Goal: Task Accomplishment & Management: Manage account settings

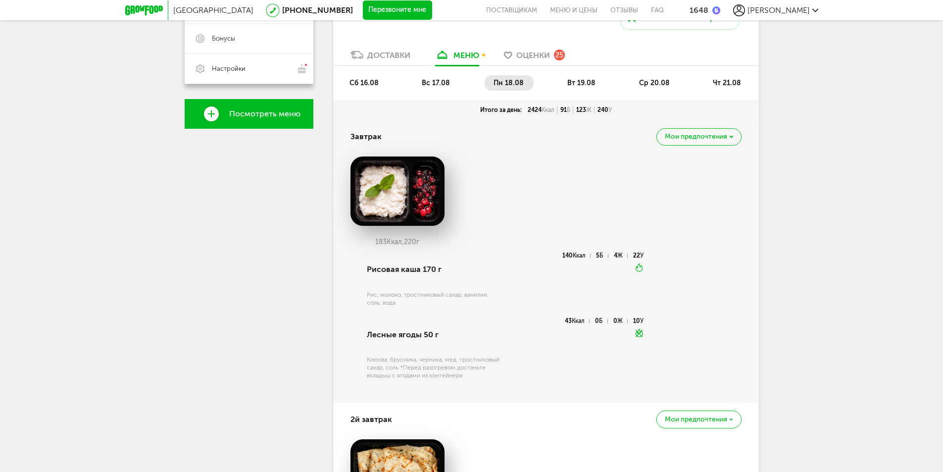
scroll to position [243, 0]
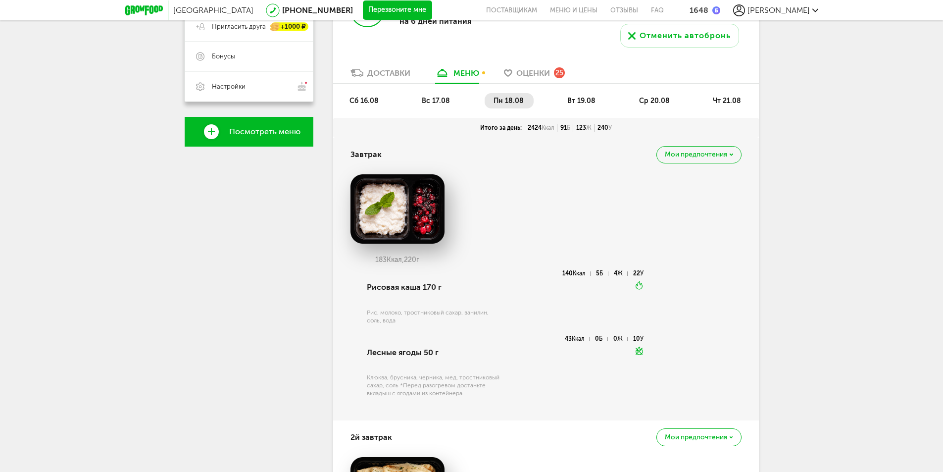
click at [569, 126] on span "Б" at bounding box center [568, 127] width 3 height 7
click at [583, 129] on div "123 Ж" at bounding box center [583, 128] width 21 height 8
click at [681, 155] on span "Мои предпочтения" at bounding box center [695, 154] width 62 height 7
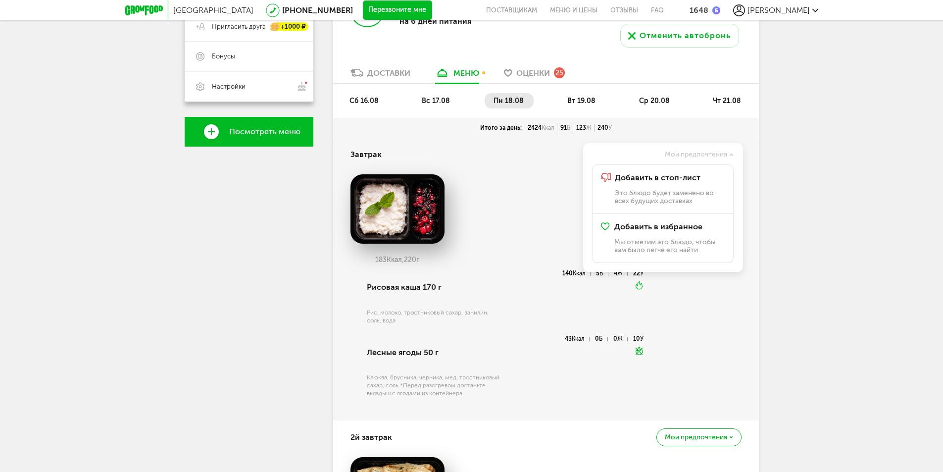
click at [506, 183] on div "183 Ккал, 220 г" at bounding box center [545, 222] width 391 height 96
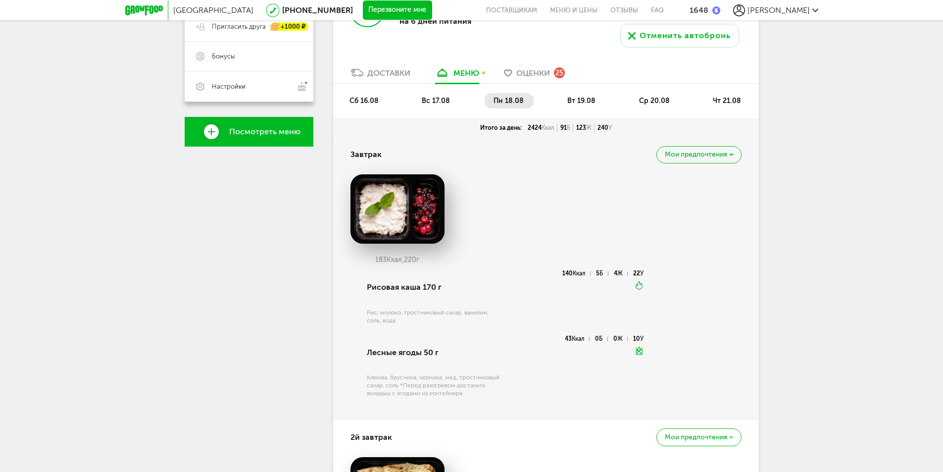
click at [585, 106] on li "вт 19.08" at bounding box center [581, 100] width 47 height 15
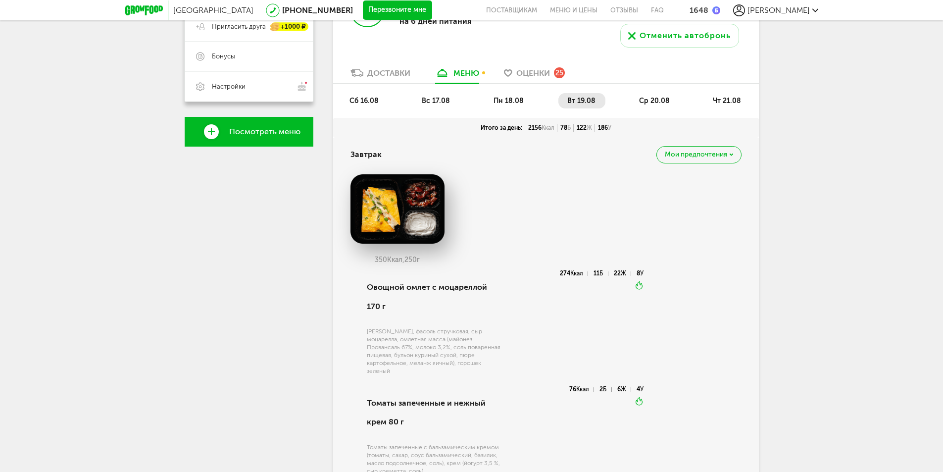
drag, startPoint x: 462, startPoint y: 95, endPoint x: 446, endPoint y: 101, distance: 17.3
click at [449, 100] on ul "сб 16.08 вс 17.08 пн 18.08 вт 19.08 ср 20.08 чт 21.08" at bounding box center [545, 105] width 411 height 25
click at [446, 101] on span "вс 17.08" at bounding box center [436, 100] width 28 height 8
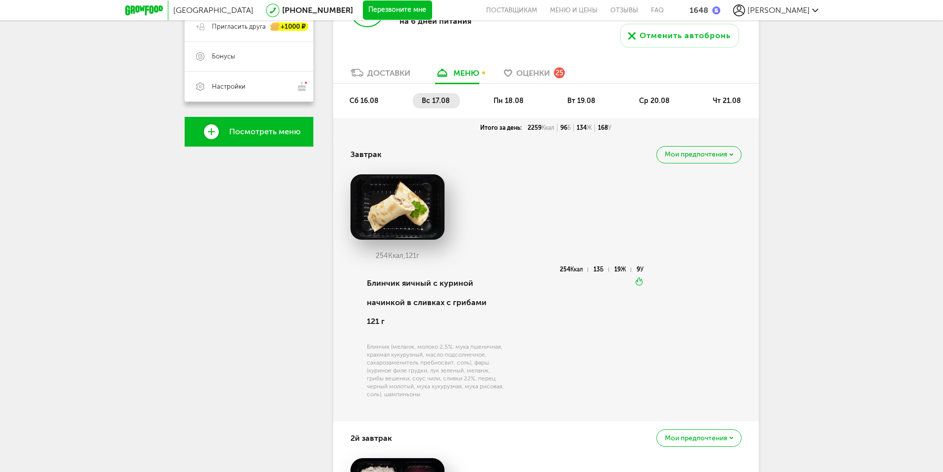
click at [521, 101] on span "пн 18.08" at bounding box center [508, 100] width 30 height 8
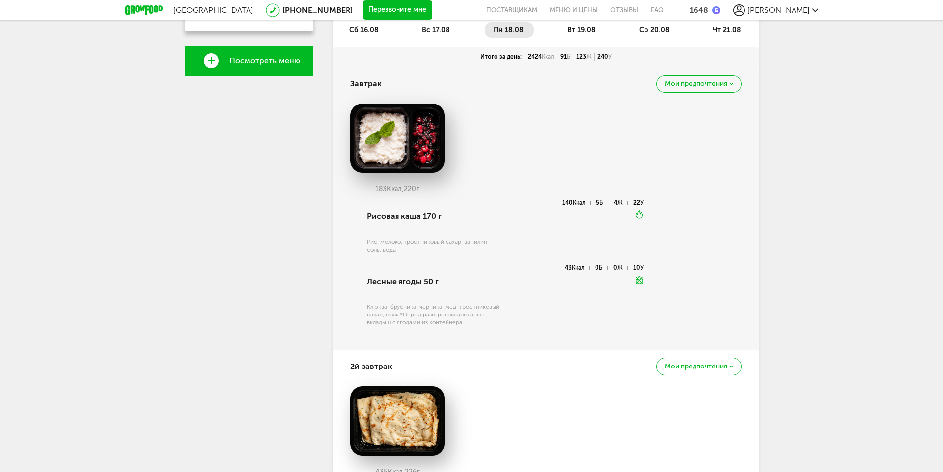
scroll to position [297, 0]
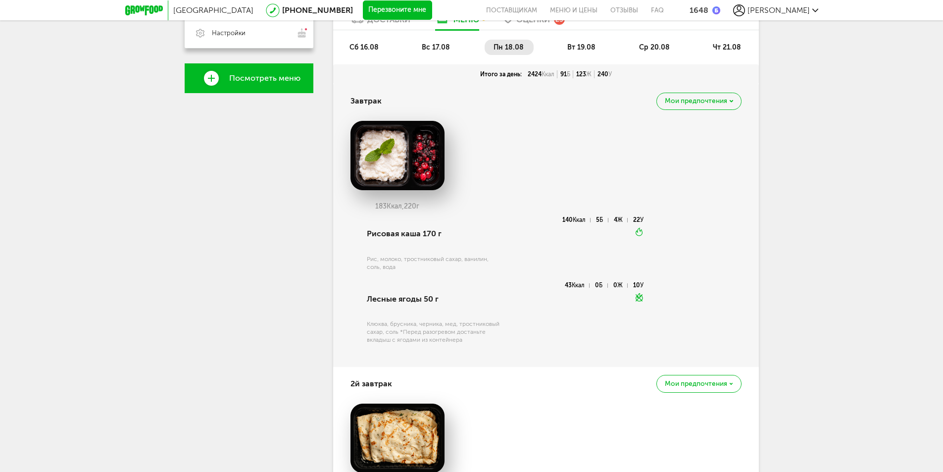
click at [575, 39] on div "сб 16.08 вс 17.08 пн 18.08 вт 19.08 ср 20.08 чт 21.08" at bounding box center [545, 47] width 425 height 34
click at [571, 46] on span "вт 19.08" at bounding box center [581, 47] width 28 height 8
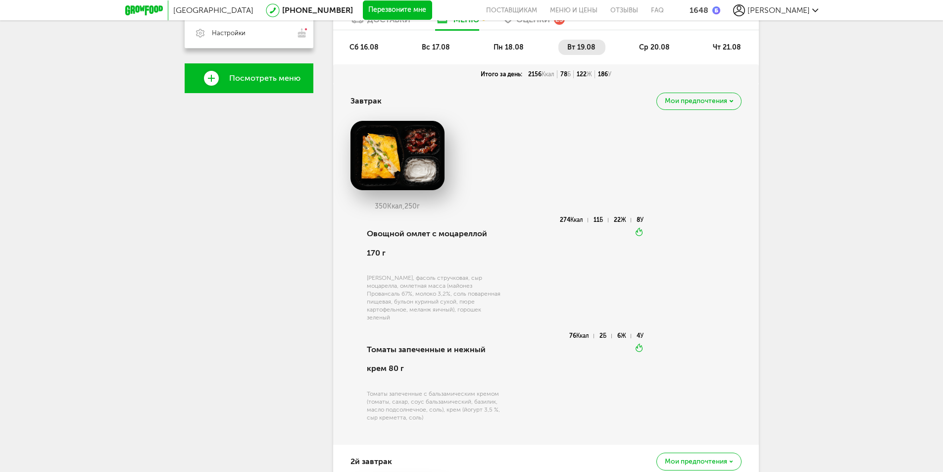
click at [455, 51] on li "вс 17.08" at bounding box center [436, 47] width 47 height 15
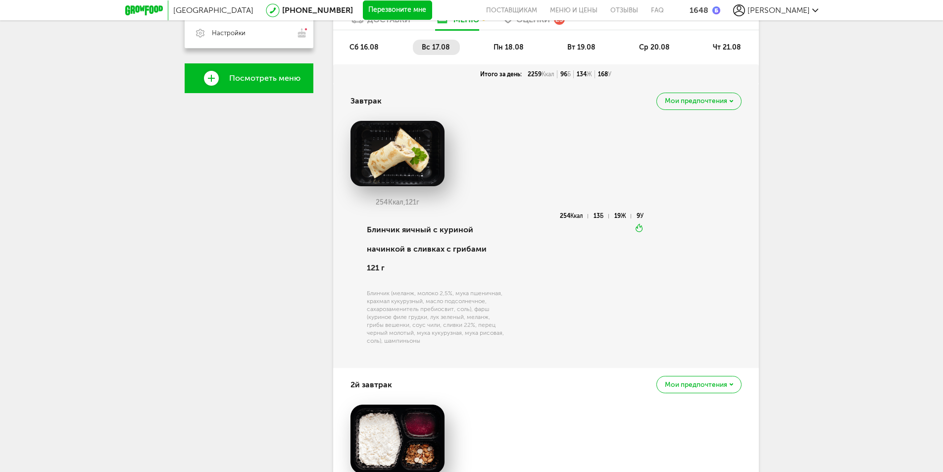
click at [367, 56] on ul "сб 16.08 вс 17.08 пн 18.08 вт 19.08 ср 20.08 чт 21.08" at bounding box center [545, 52] width 411 height 25
click at [367, 55] on ul "сб 16.08 вс 17.08 пн 18.08 вт 19.08 ср 20.08 чт 21.08" at bounding box center [545, 52] width 411 height 25
click at [367, 50] on span "сб 16.08" at bounding box center [363, 47] width 29 height 8
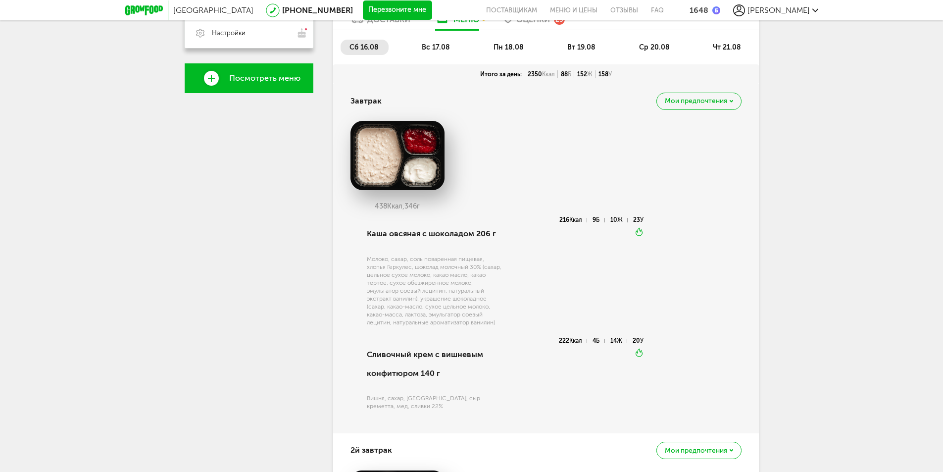
click at [584, 47] on span "вт 19.08" at bounding box center [581, 47] width 28 height 8
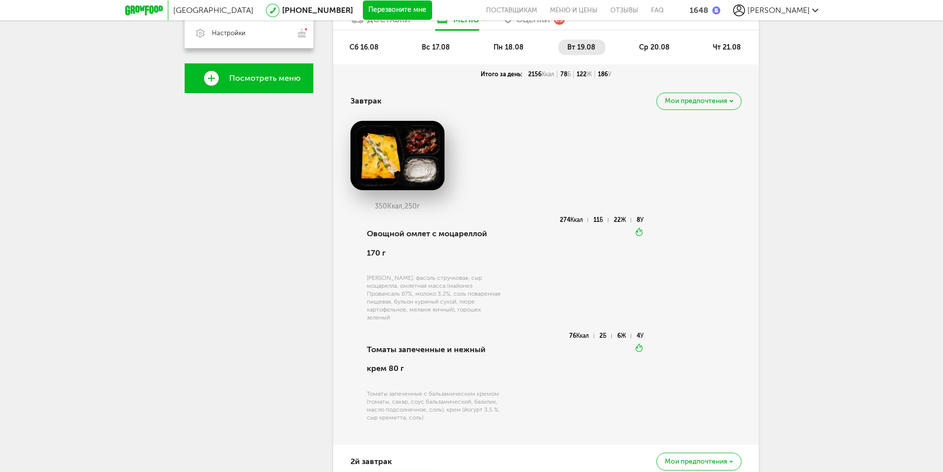
click at [642, 52] on li "ср 20.08" at bounding box center [654, 47] width 49 height 15
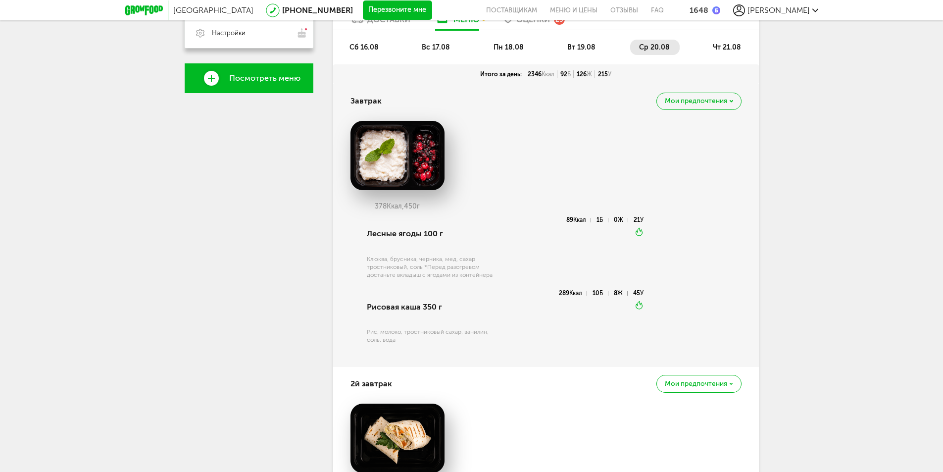
click at [583, 76] on div "126 Ж" at bounding box center [583, 74] width 21 height 8
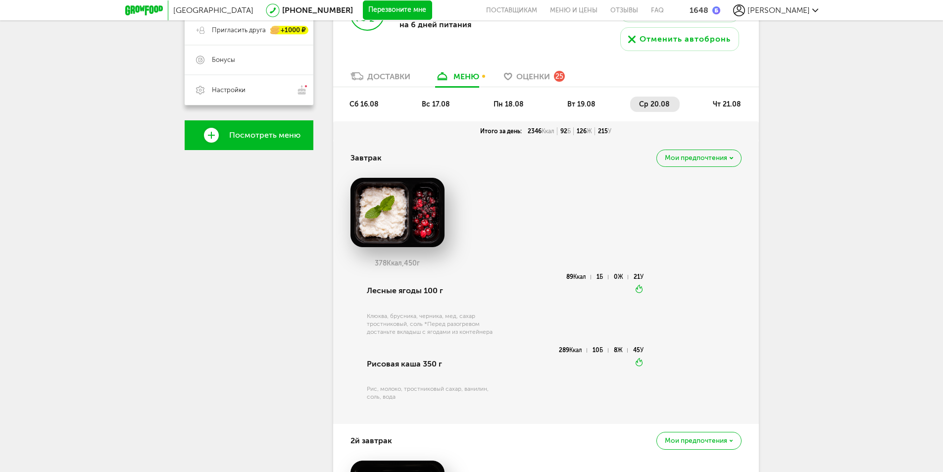
scroll to position [99, 0]
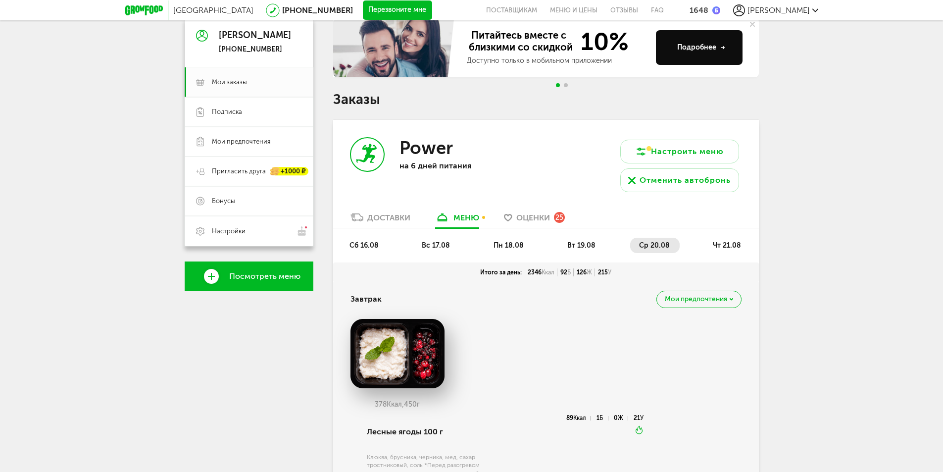
click at [749, 241] on li "чт 21.08" at bounding box center [727, 244] width 47 height 15
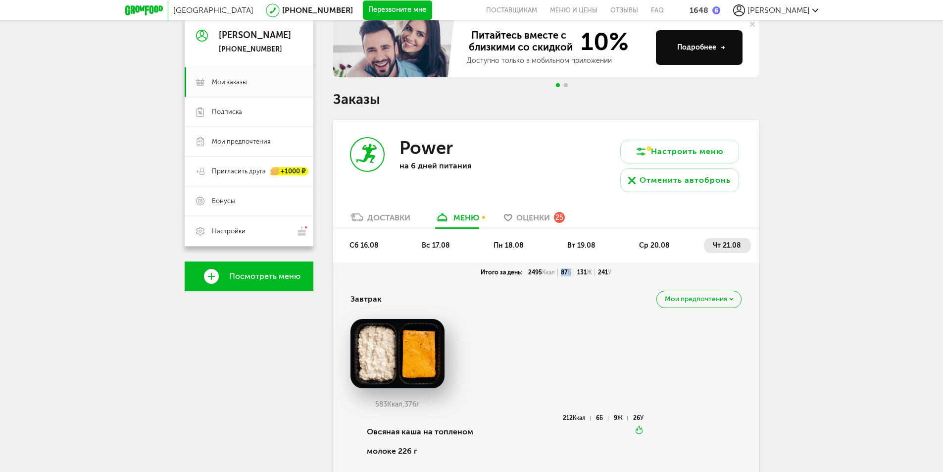
drag, startPoint x: 558, startPoint y: 270, endPoint x: 570, endPoint y: 269, distance: 12.4
click at [570, 269] on div "Итого за день: 2495 Ккал 87 Б 131 Ж 241 У" at bounding box center [545, 272] width 397 height 8
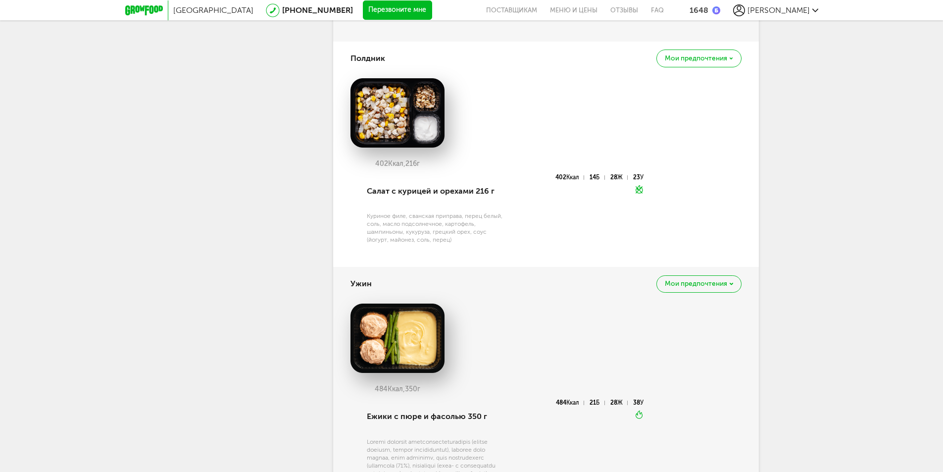
scroll to position [1336, 0]
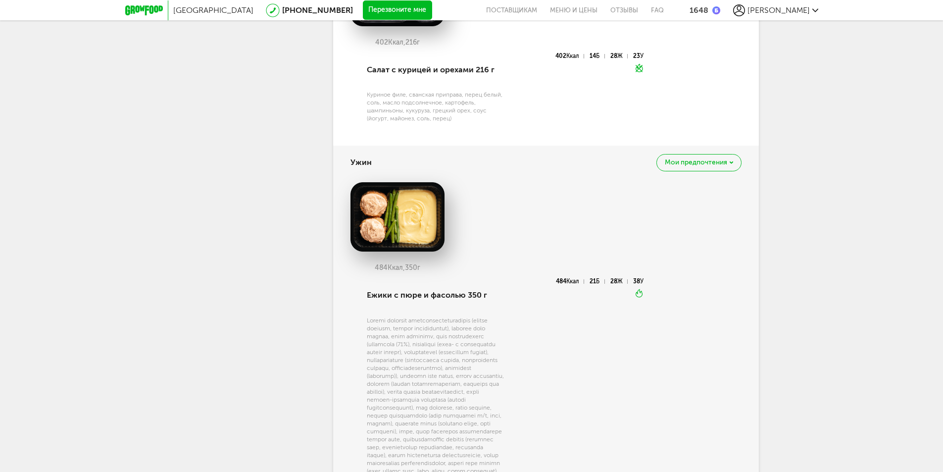
click at [663, 397] on div "484 Ккал, 350 г Ежики с пюре и фасолью 350 г 484 Ккал 21 Б 28 Ж 38 У Вкуснее ра…" at bounding box center [545, 341] width 391 height 319
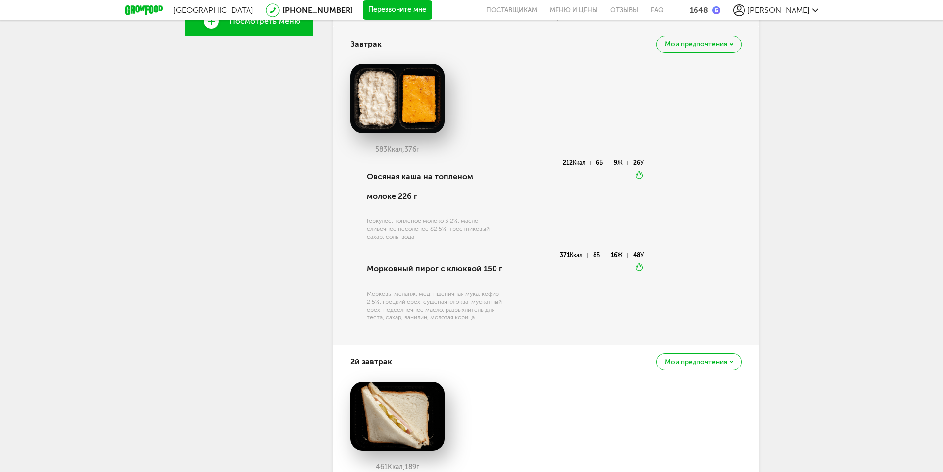
scroll to position [57, 0]
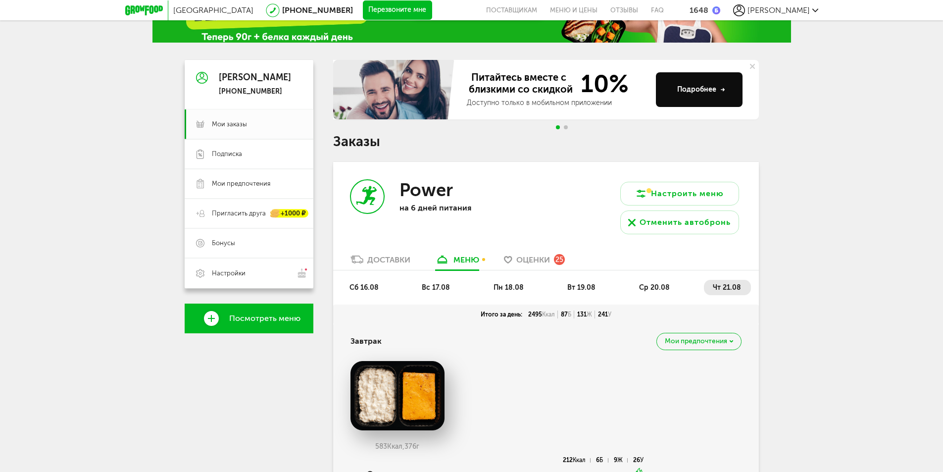
click at [505, 289] on span "пн 18.08" at bounding box center [508, 287] width 30 height 8
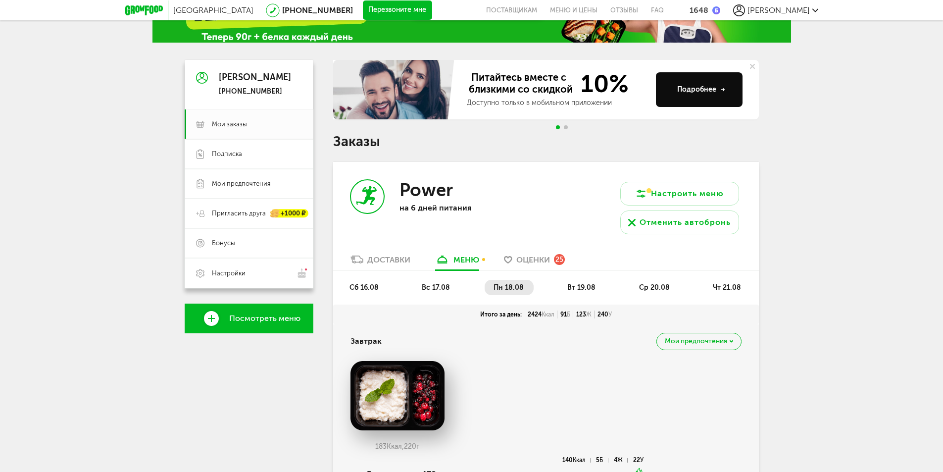
click at [589, 289] on span "вт 19.08" at bounding box center [581, 287] width 28 height 8
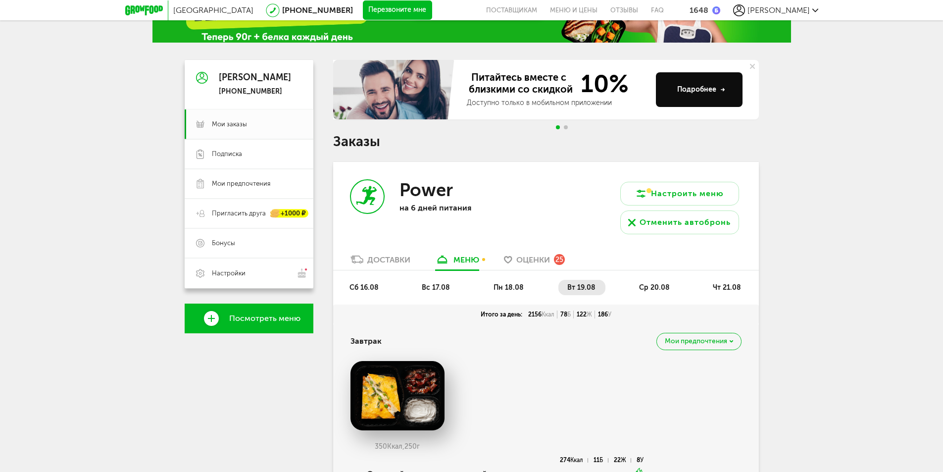
click at [660, 289] on span "ср 20.08" at bounding box center [654, 287] width 31 height 8
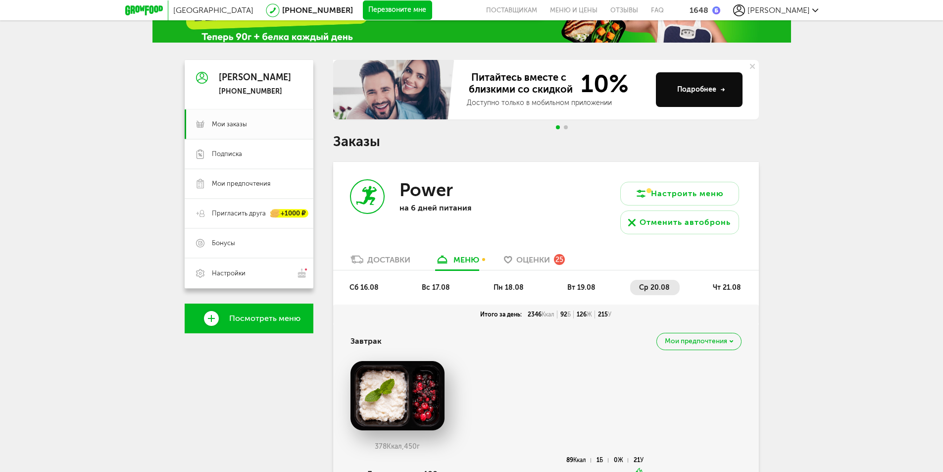
click at [717, 288] on span "чт 21.08" at bounding box center [726, 287] width 28 height 8
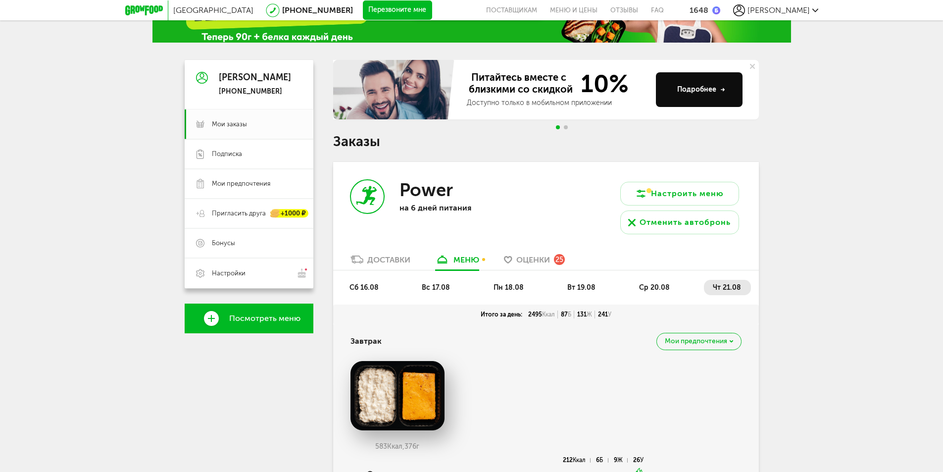
click at [436, 294] on li "вс 17.08" at bounding box center [436, 287] width 47 height 15
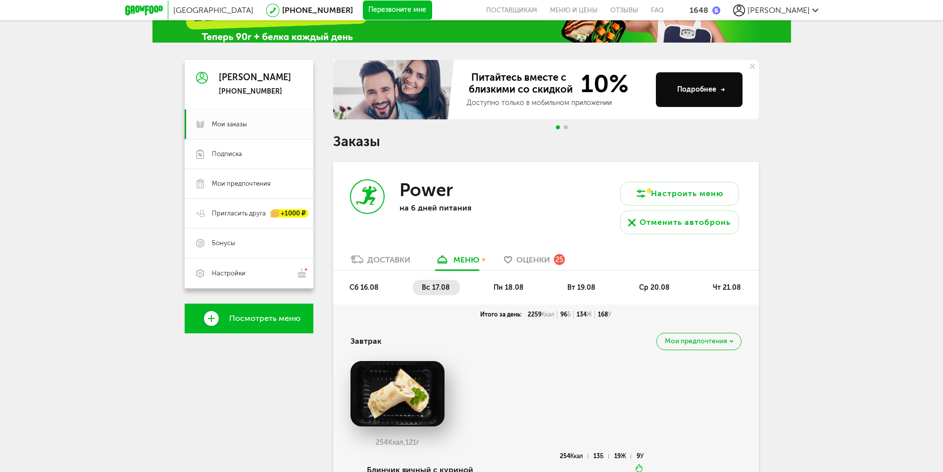
click at [367, 292] on li "сб 16.08" at bounding box center [364, 287] width 48 height 15
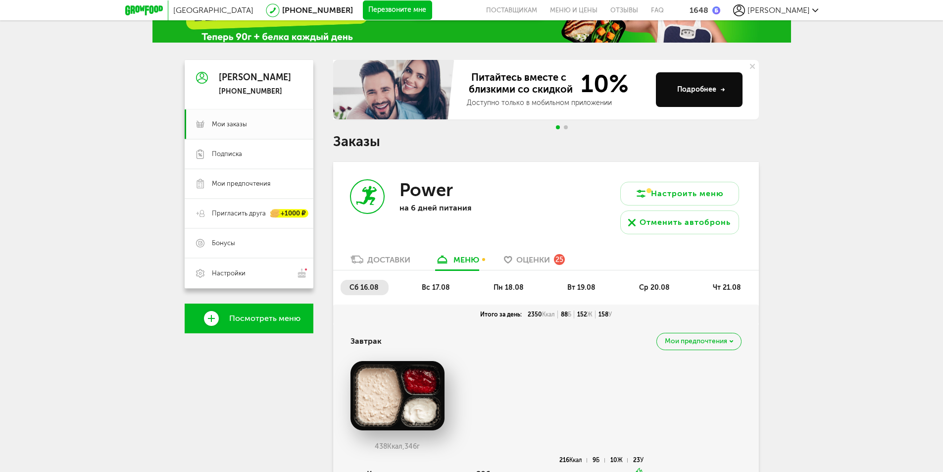
click at [442, 289] on span "вс 17.08" at bounding box center [436, 287] width 28 height 8
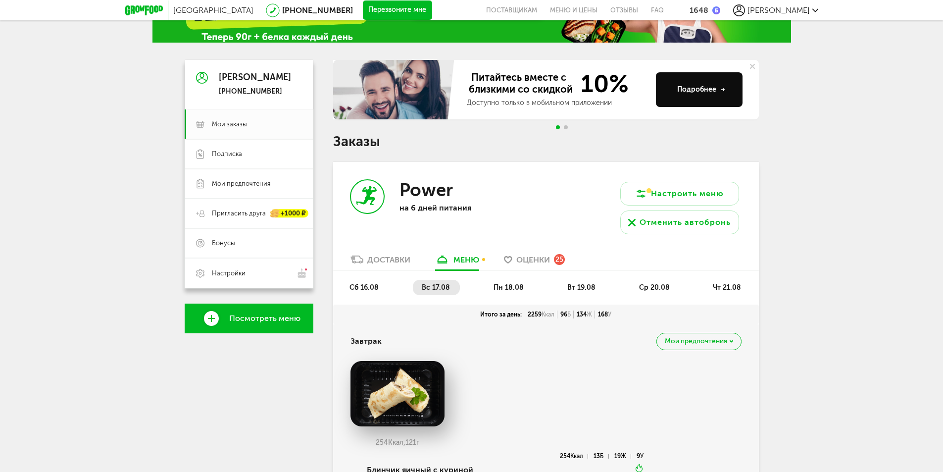
click at [497, 288] on span "пн 18.08" at bounding box center [508, 287] width 30 height 8
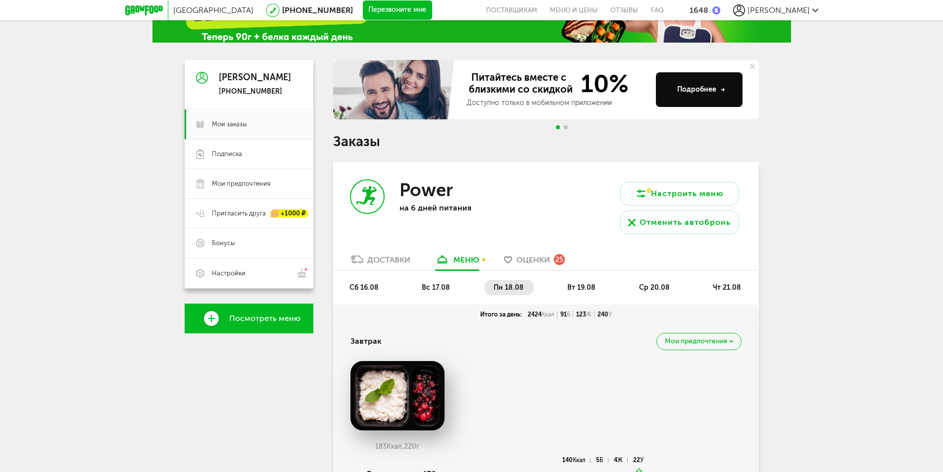
click at [572, 288] on span "вт 19.08" at bounding box center [581, 287] width 28 height 8
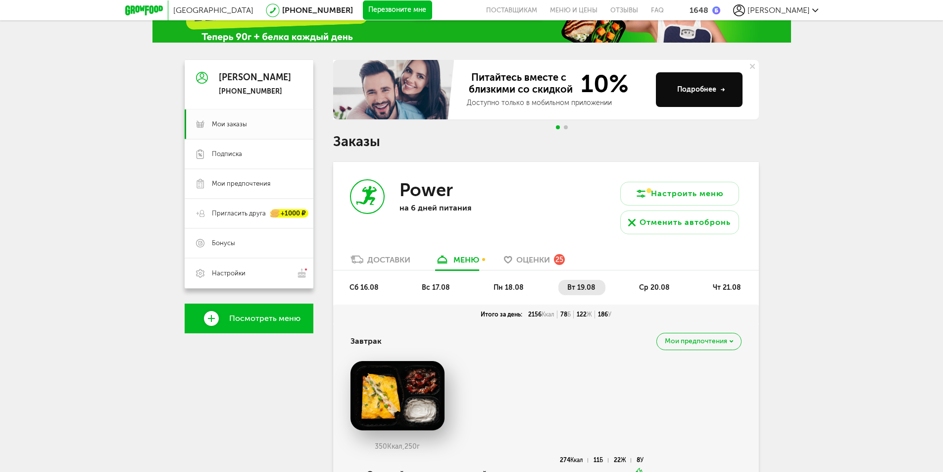
click at [513, 287] on span "пн 18.08" at bounding box center [508, 287] width 30 height 8
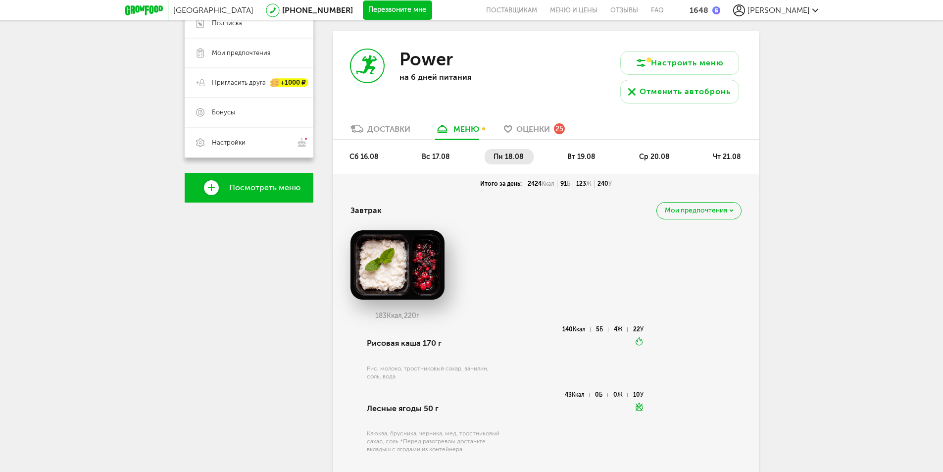
scroll to position [198, 0]
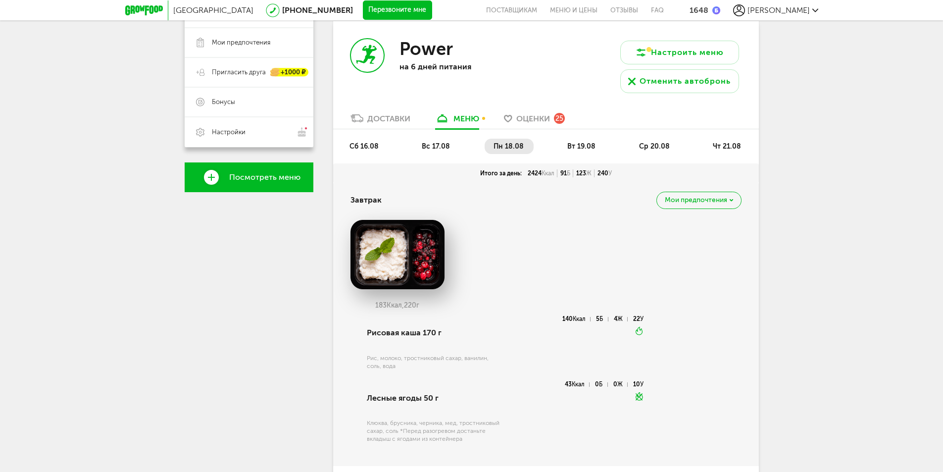
click at [586, 133] on div "сб 16.08 вс 17.08 пн 18.08 вт 19.08 ср 20.08 чт 21.08" at bounding box center [545, 146] width 425 height 34
click at [581, 146] on span "вт 19.08" at bounding box center [581, 146] width 28 height 8
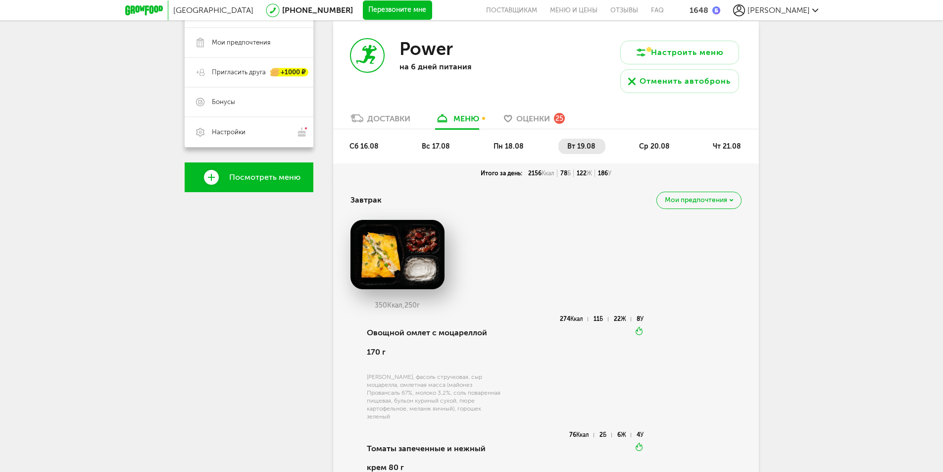
click at [656, 151] on li "ср 20.08" at bounding box center [654, 146] width 49 height 15
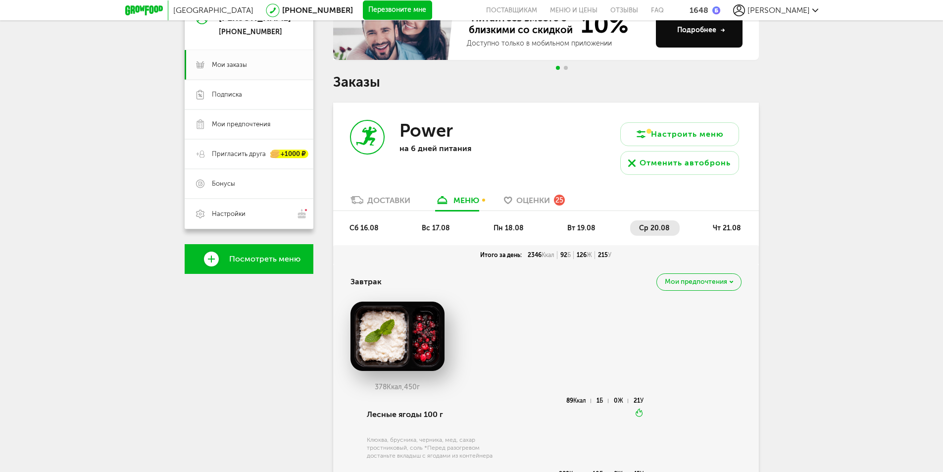
scroll to position [99, 0]
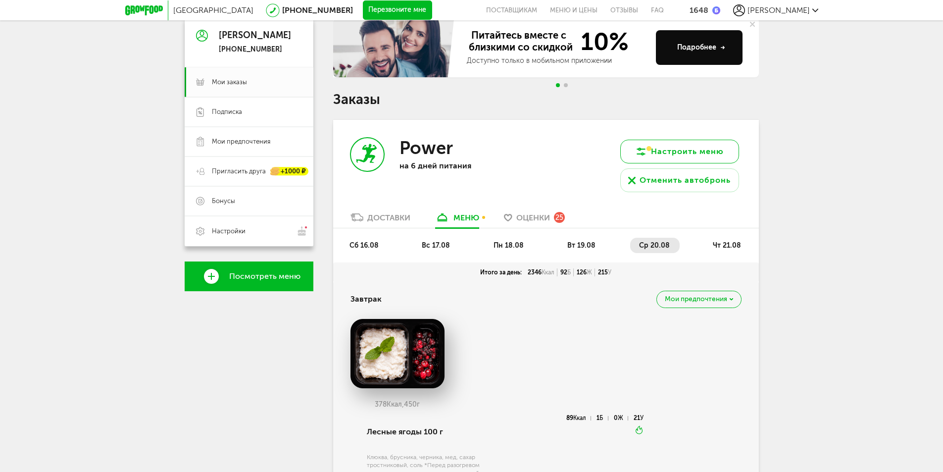
click at [664, 155] on button "Настроить меню" at bounding box center [679, 152] width 119 height 24
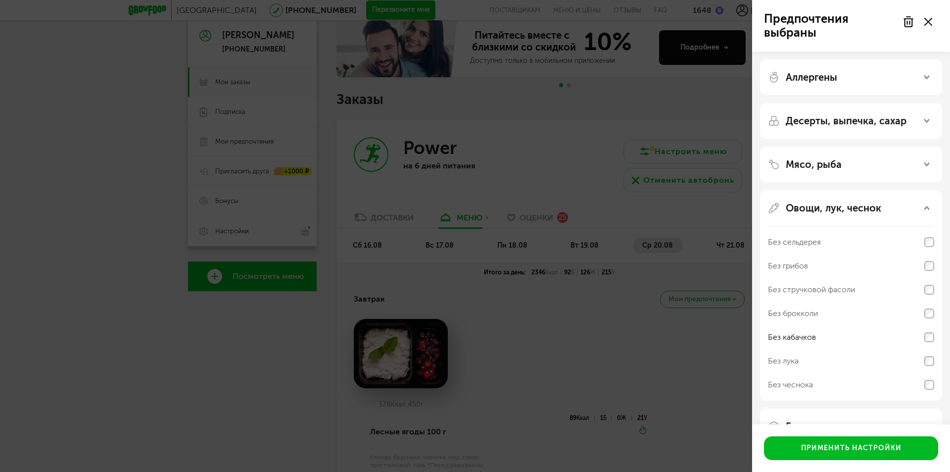
click at [651, 101] on div "Предпочтения выбраны Аллергены Десерты, выпечка, сахар Мясо, рыба Овощи, лук, ч…" at bounding box center [475, 236] width 950 height 472
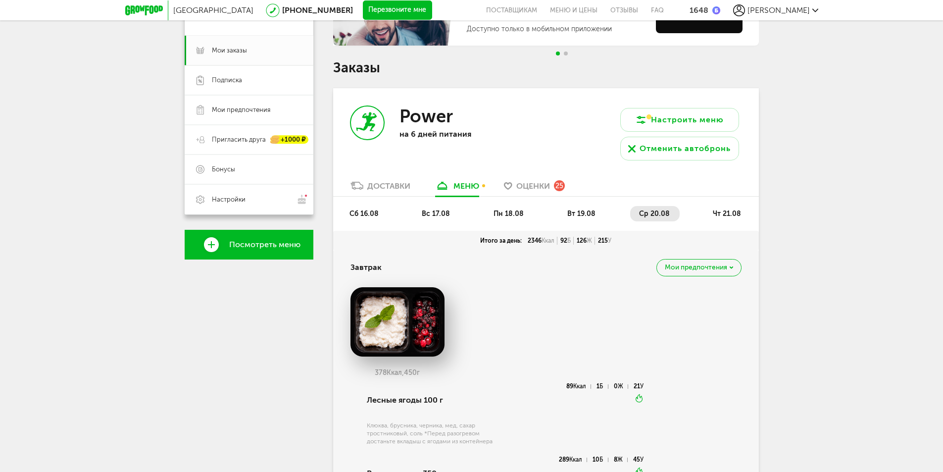
scroll to position [148, 0]
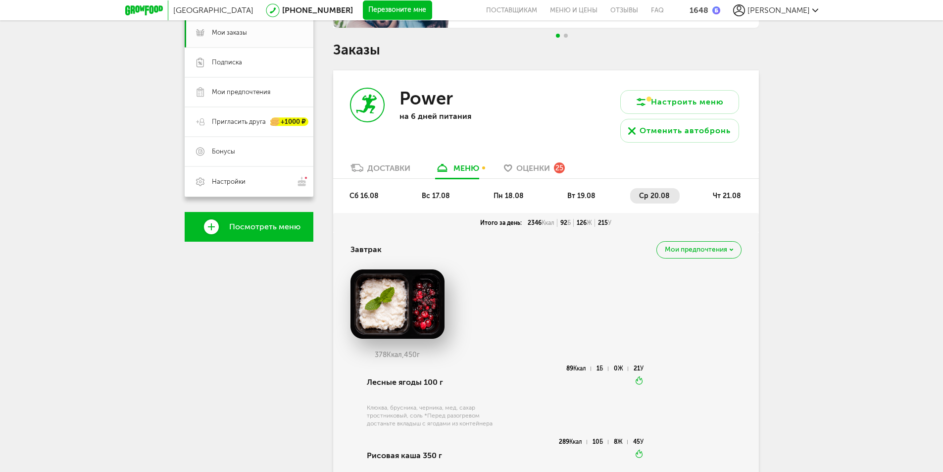
click at [578, 199] on span "вт 19.08" at bounding box center [581, 195] width 28 height 8
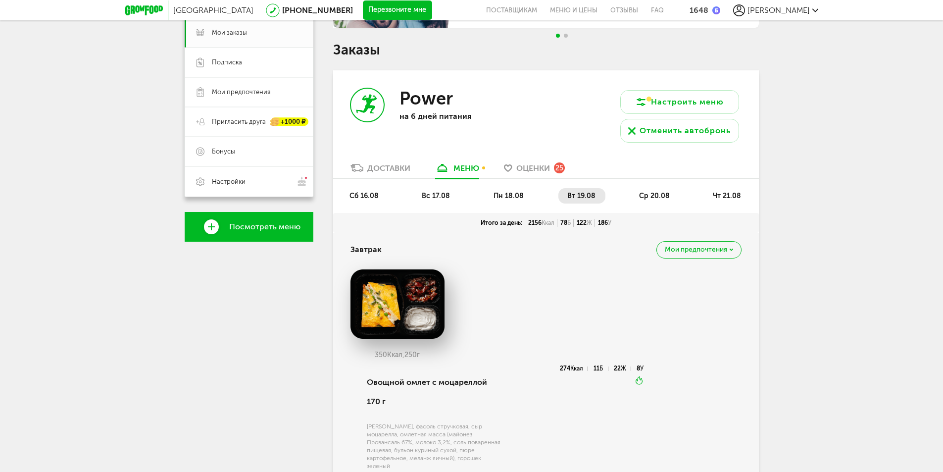
click at [525, 193] on li "пн 18.08" at bounding box center [508, 195] width 49 height 15
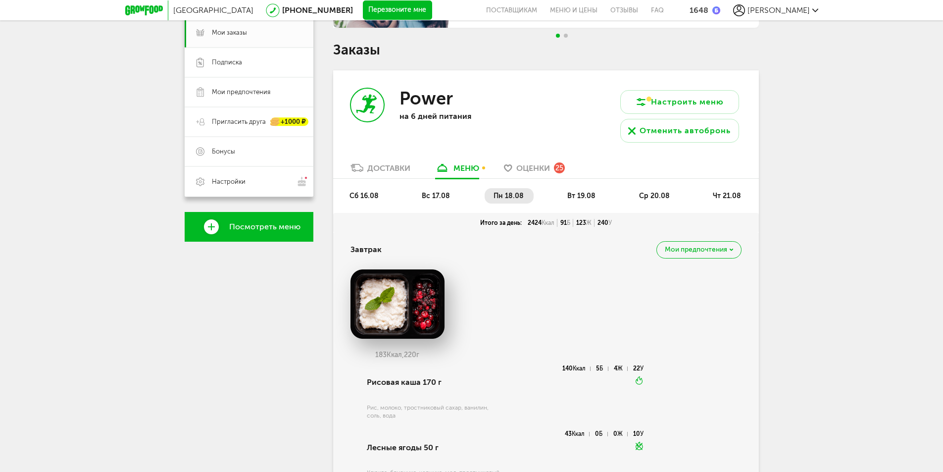
click at [582, 195] on span "вт 19.08" at bounding box center [581, 195] width 28 height 8
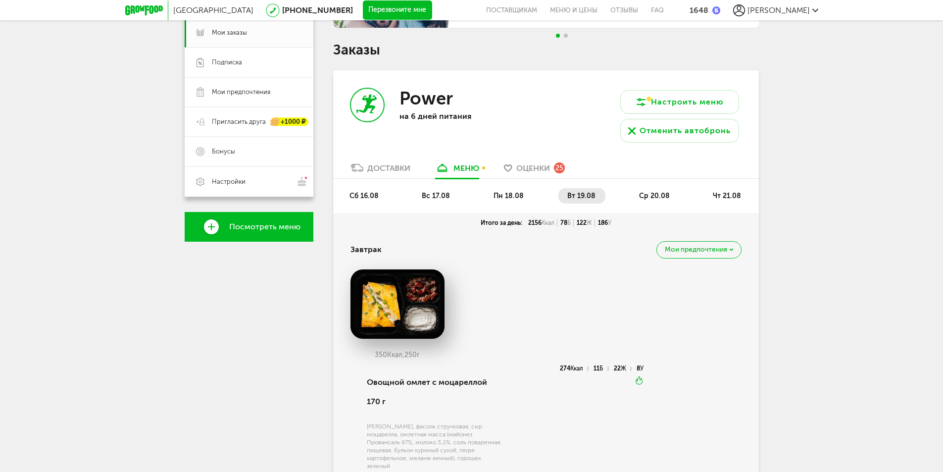
click at [645, 195] on span "ср 20.08" at bounding box center [654, 195] width 31 height 8
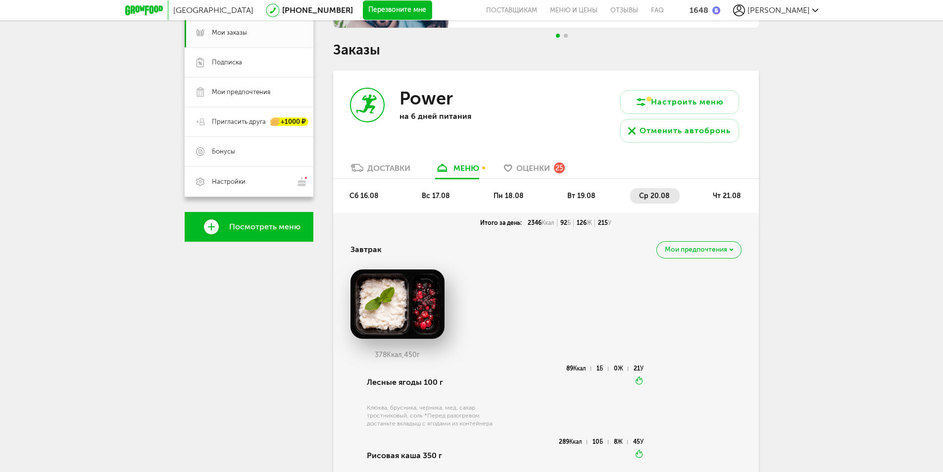
click at [720, 194] on span "чт 21.08" at bounding box center [726, 195] width 28 height 8
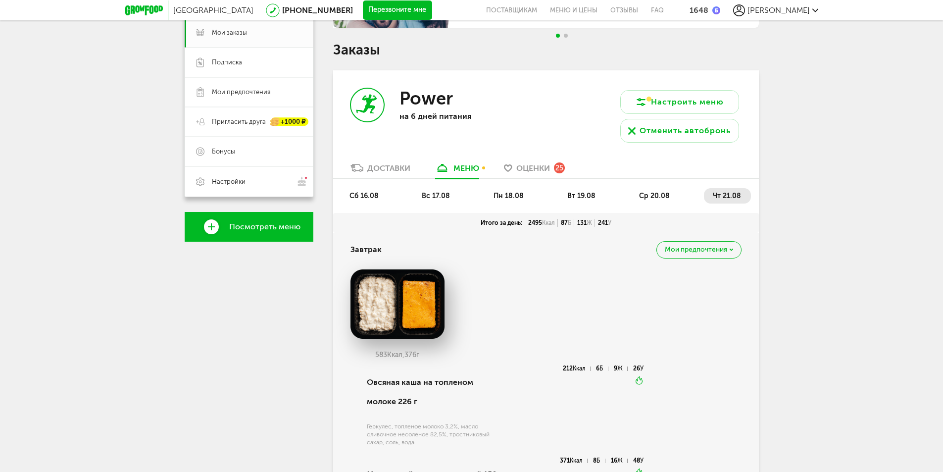
click at [418, 197] on li "вс 17.08" at bounding box center [436, 195] width 47 height 15
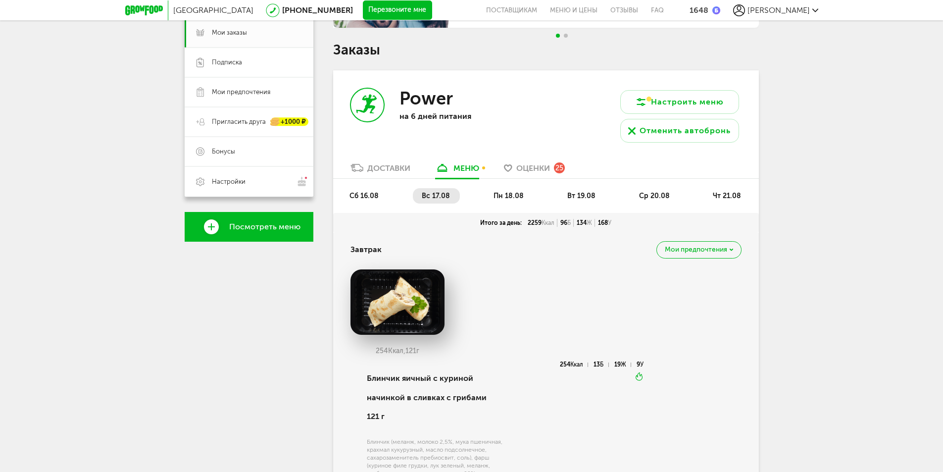
click at [349, 196] on span "сб 16.08" at bounding box center [363, 195] width 29 height 8
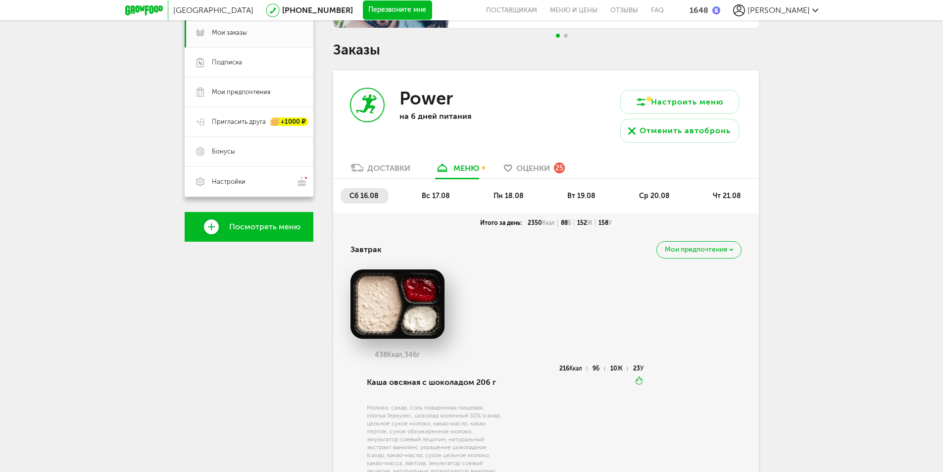
click at [520, 189] on li "пн 18.08" at bounding box center [508, 195] width 49 height 15
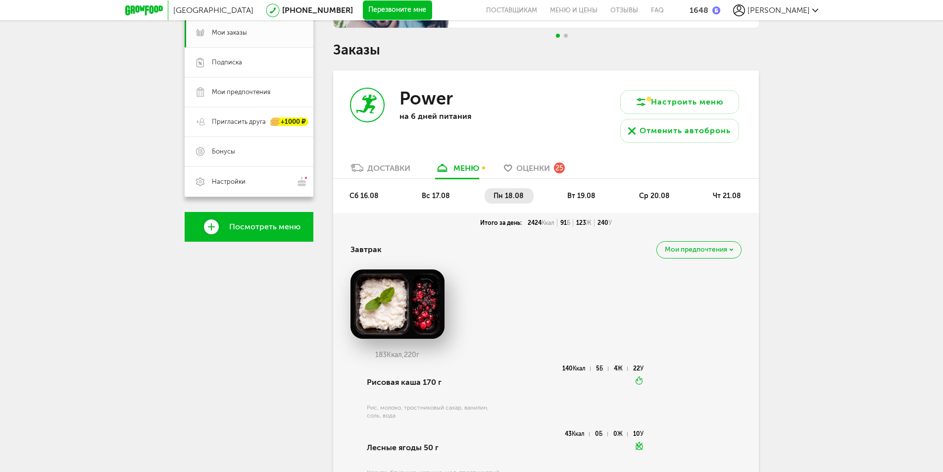
click at [570, 191] on li "вт 19.08" at bounding box center [581, 195] width 47 height 15
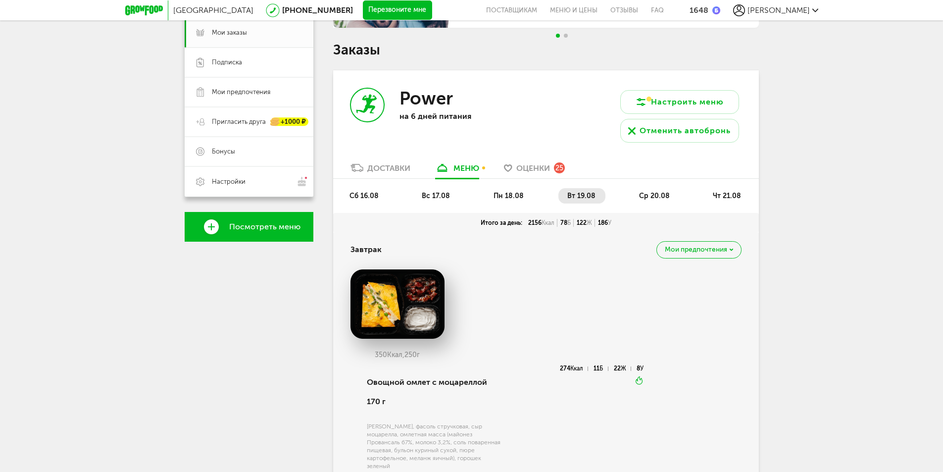
click at [660, 192] on span "ср 20.08" at bounding box center [654, 195] width 31 height 8
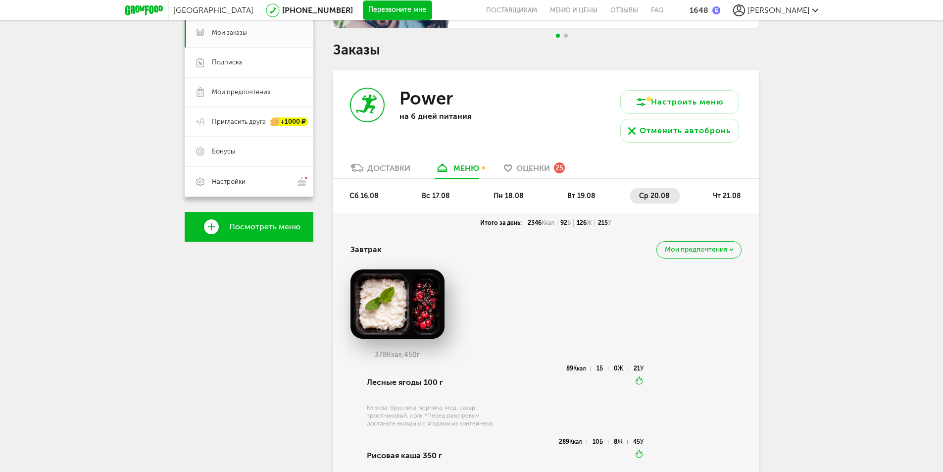
click at [701, 193] on ul "сб 16.08 вс 17.08 пн 18.08 вт 19.08 ср 20.08 чт 21.08" at bounding box center [545, 200] width 411 height 25
click at [712, 193] on li "чт 21.08" at bounding box center [727, 195] width 47 height 15
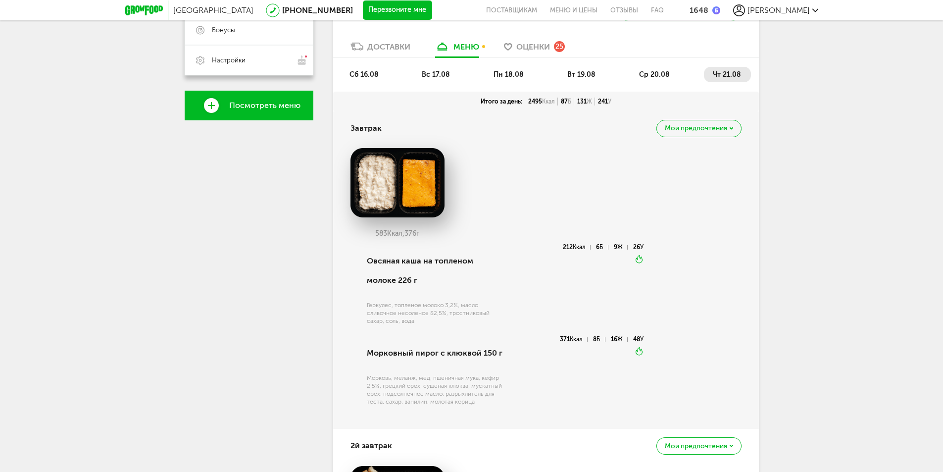
scroll to position [247, 0]
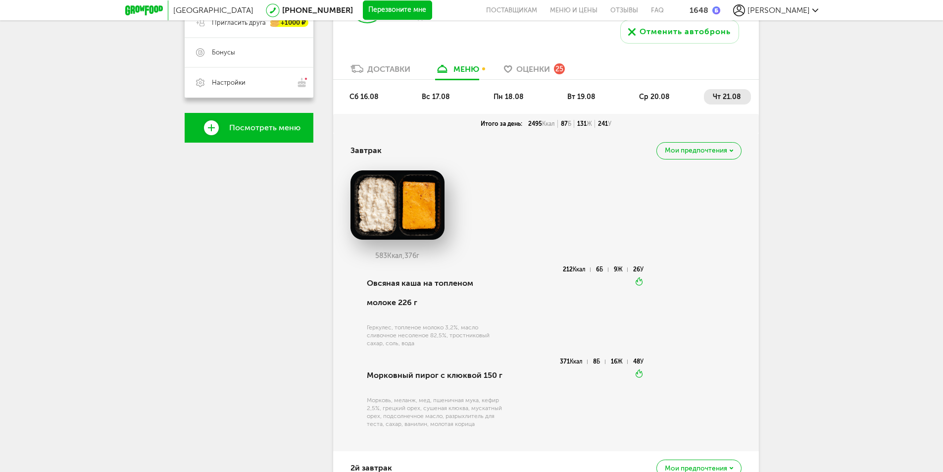
click at [495, 95] on span "пн 18.08" at bounding box center [508, 97] width 30 height 8
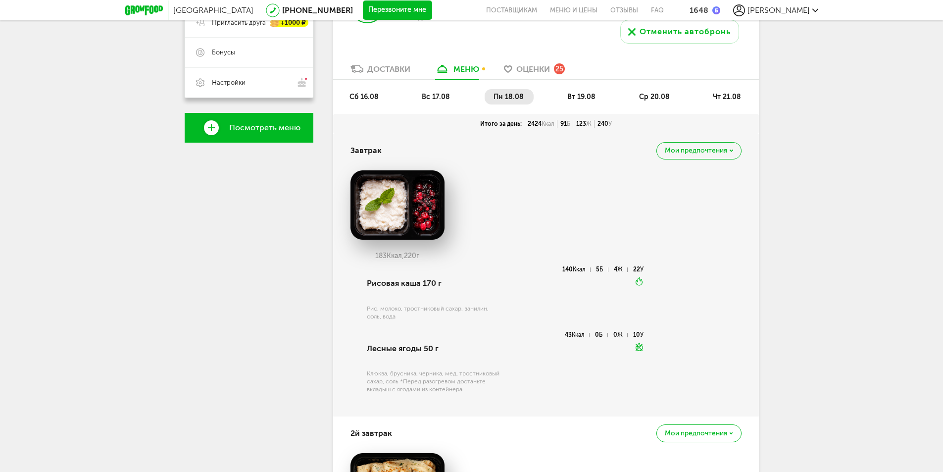
click at [567, 97] on span "вт 19.08" at bounding box center [581, 97] width 28 height 8
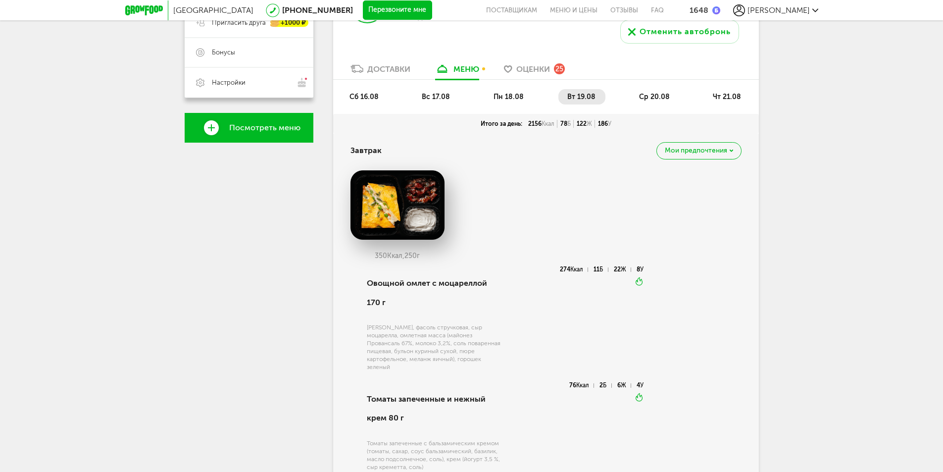
click at [645, 105] on ul "сб 16.08 вс 17.08 пн 18.08 вт 19.08 ср 20.08 чт 21.08" at bounding box center [545, 101] width 411 height 25
click at [620, 97] on ul "сб 16.08 вс 17.08 пн 18.08 вт 19.08 ср 20.08 чт 21.08" at bounding box center [545, 101] width 411 height 25
click at [644, 97] on span "ср 20.08" at bounding box center [654, 97] width 31 height 8
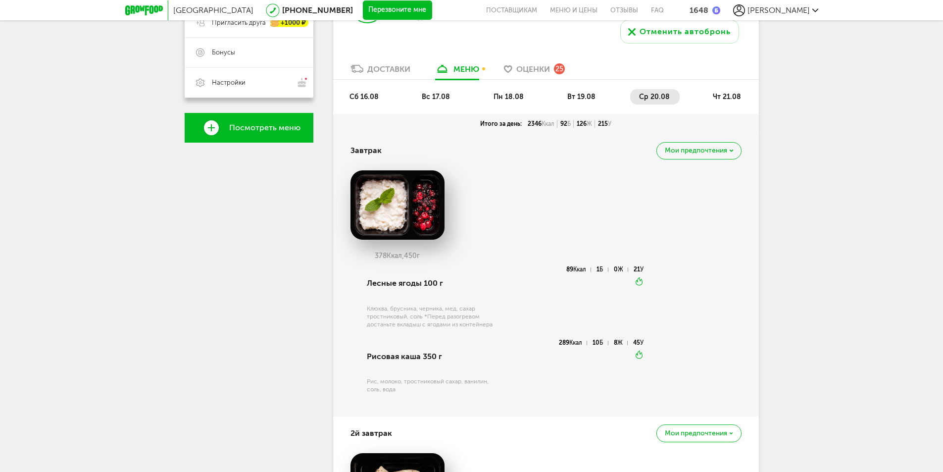
scroll to position [198, 0]
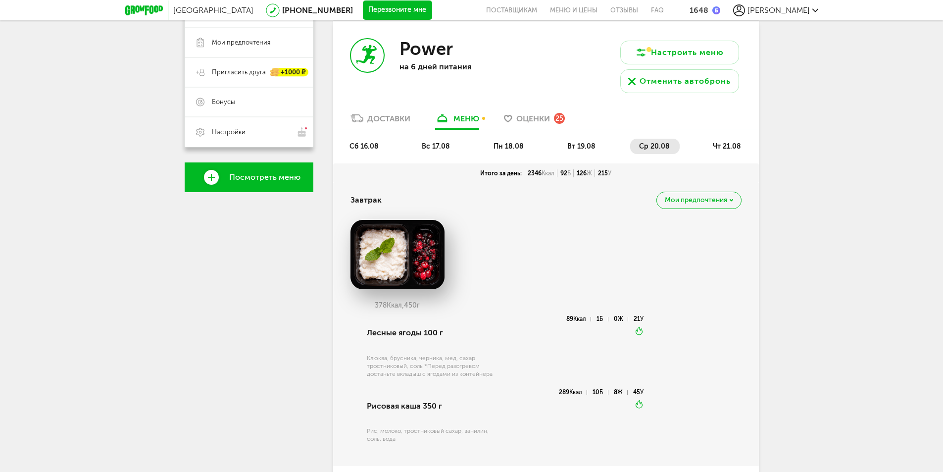
click at [533, 116] on span "Оценки" at bounding box center [533, 118] width 34 height 9
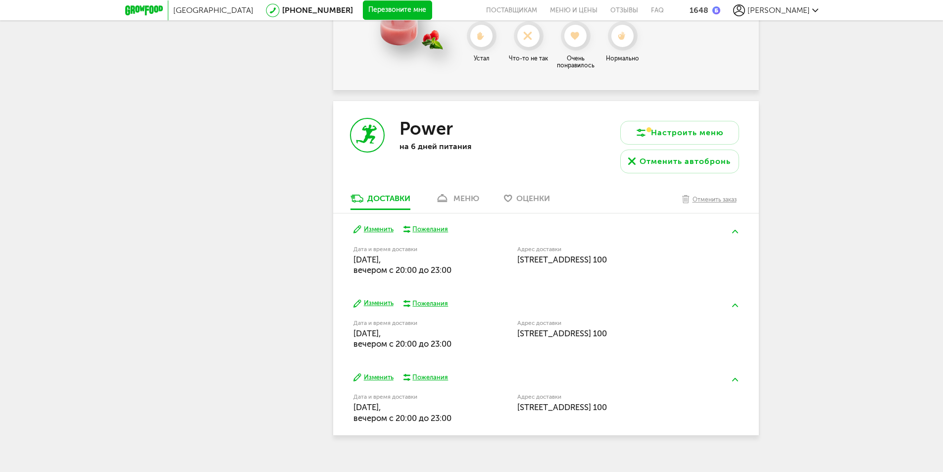
scroll to position [4461, 0]
